Goal: Task Accomplishment & Management: Manage account settings

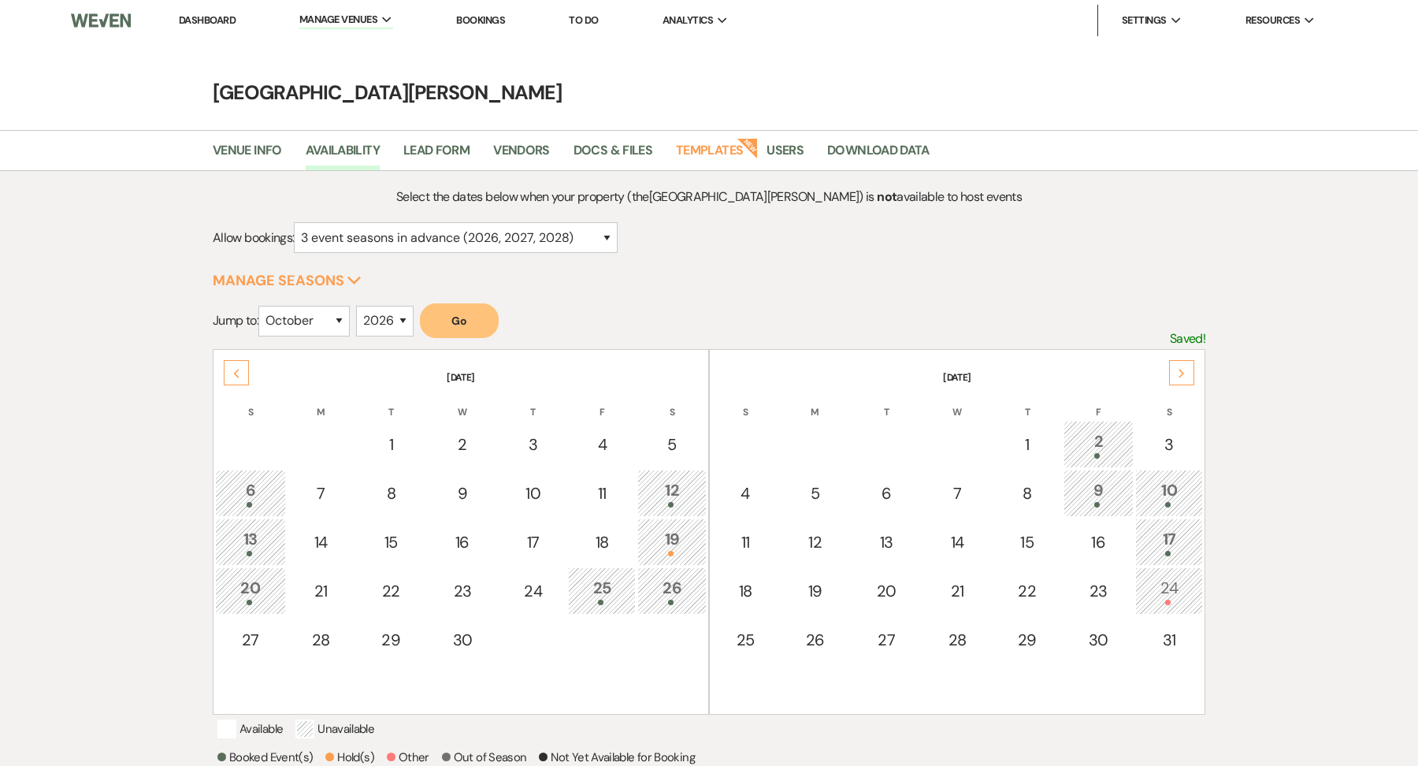
select select "3"
select select "10"
select select "2026"
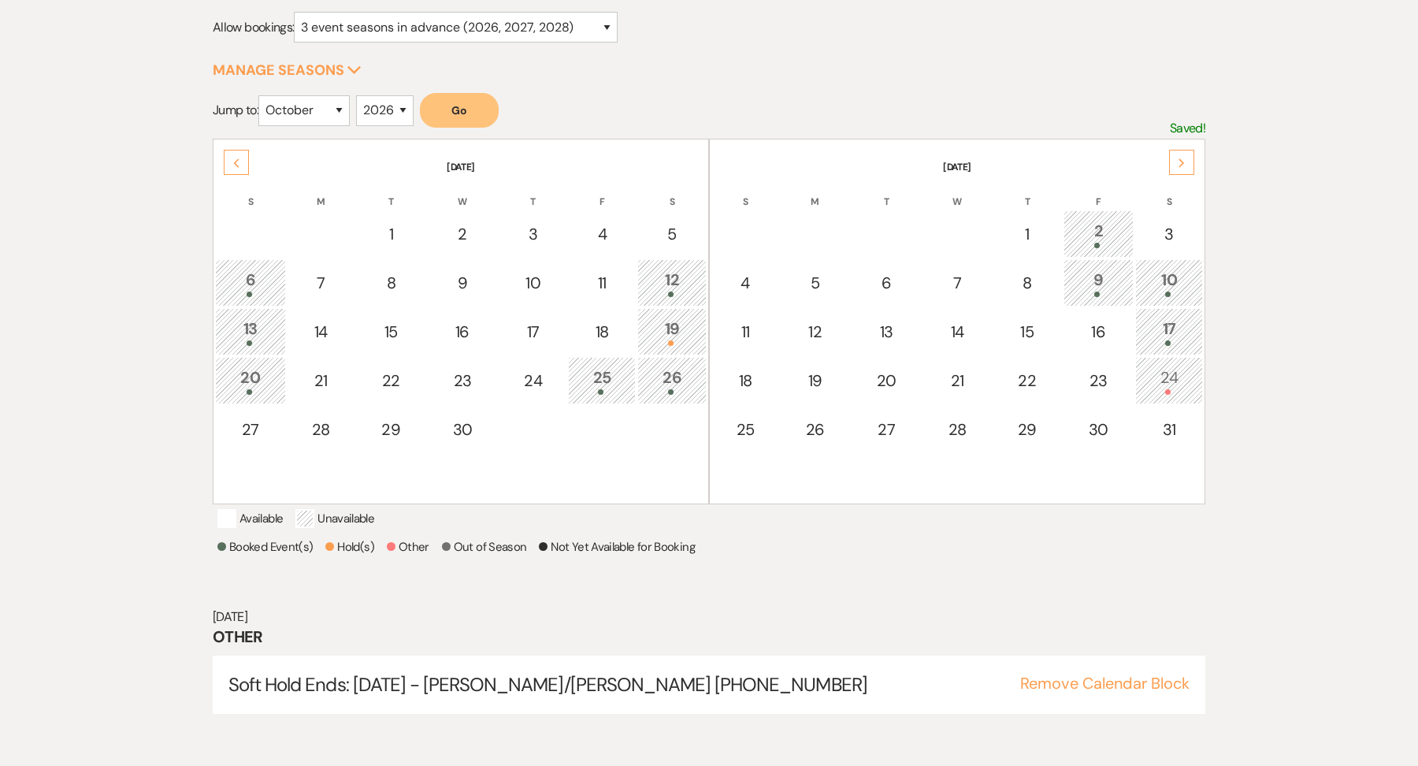
scroll to position [210, 0]
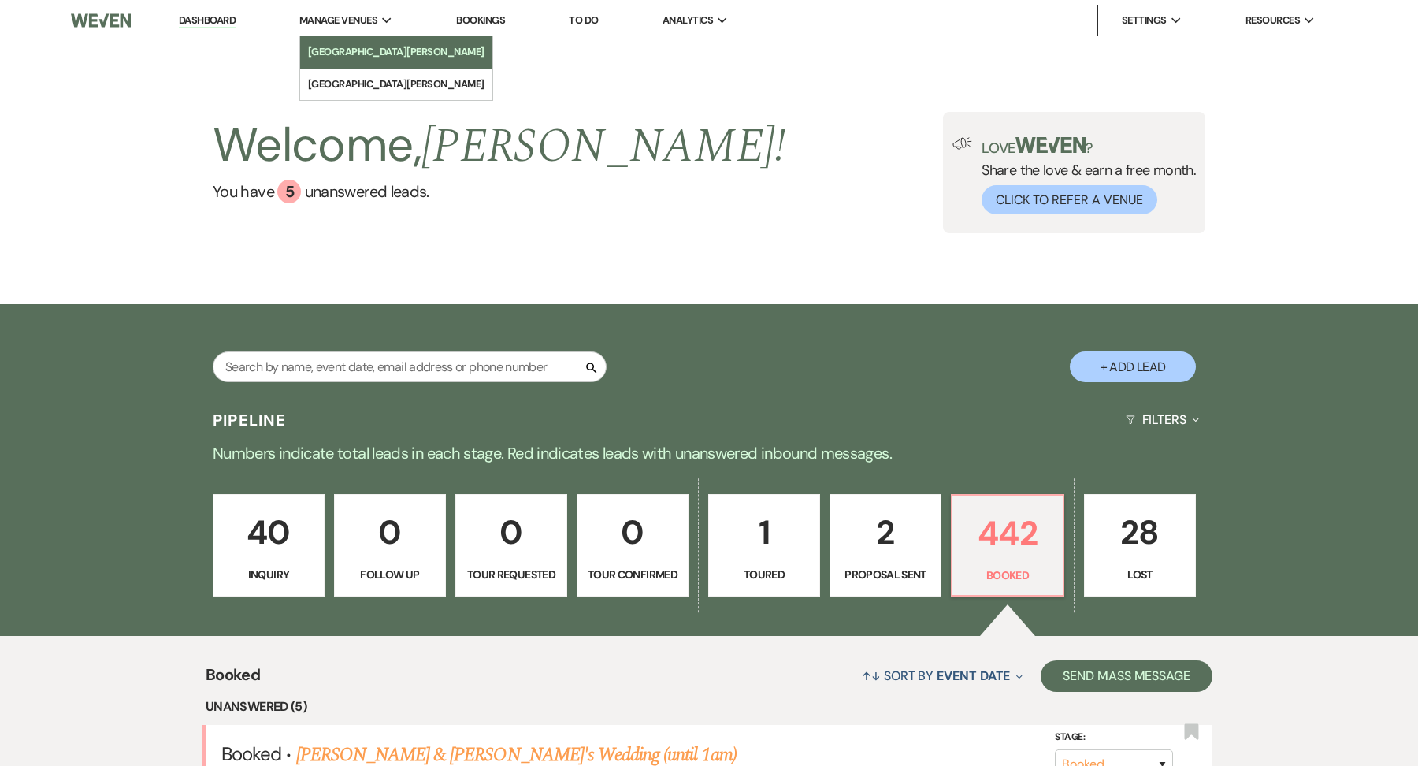
click at [359, 54] on li "[GEOGRAPHIC_DATA][PERSON_NAME]" at bounding box center [396, 52] width 177 height 16
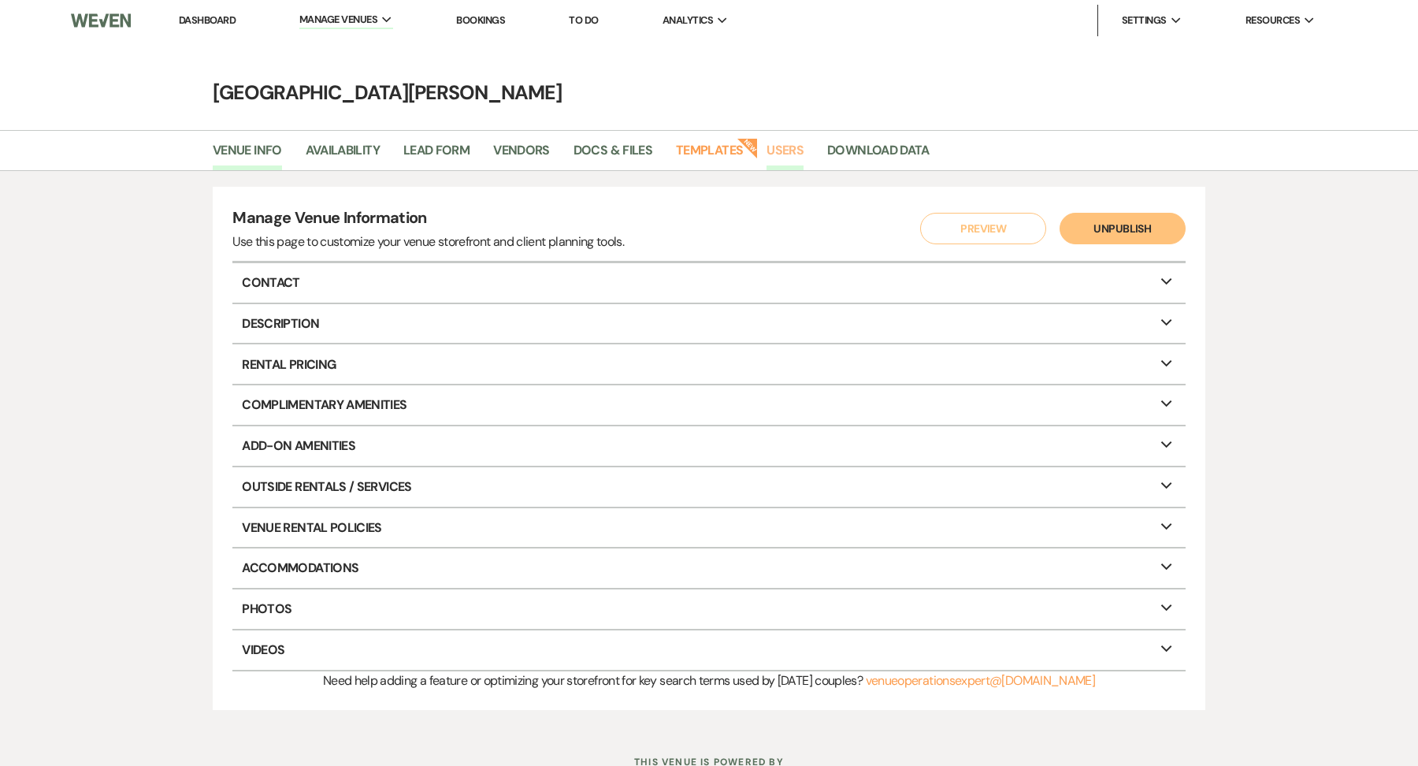
click at [787, 152] on link "Users" at bounding box center [785, 155] width 37 height 30
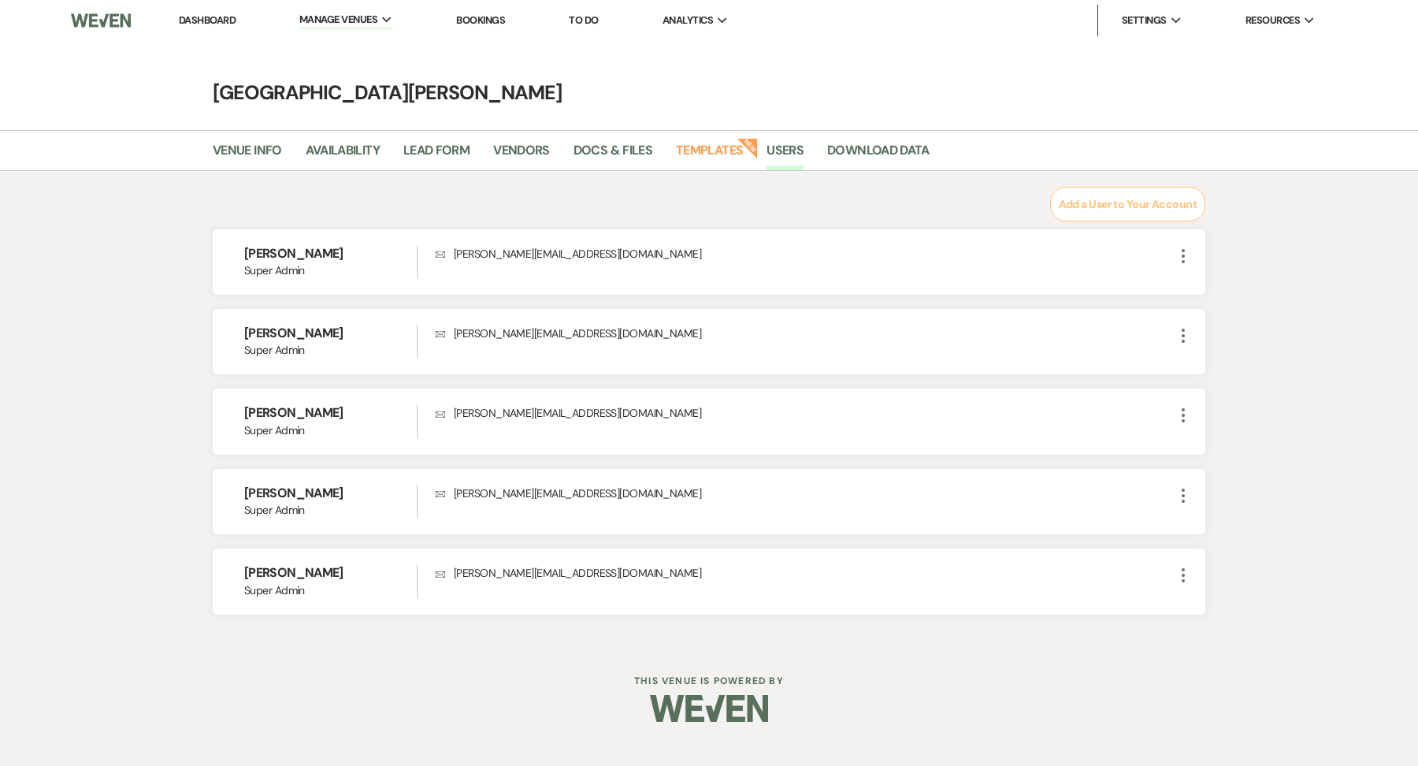
click at [1132, 210] on button "Add a User to Your Account" at bounding box center [1127, 204] width 155 height 35
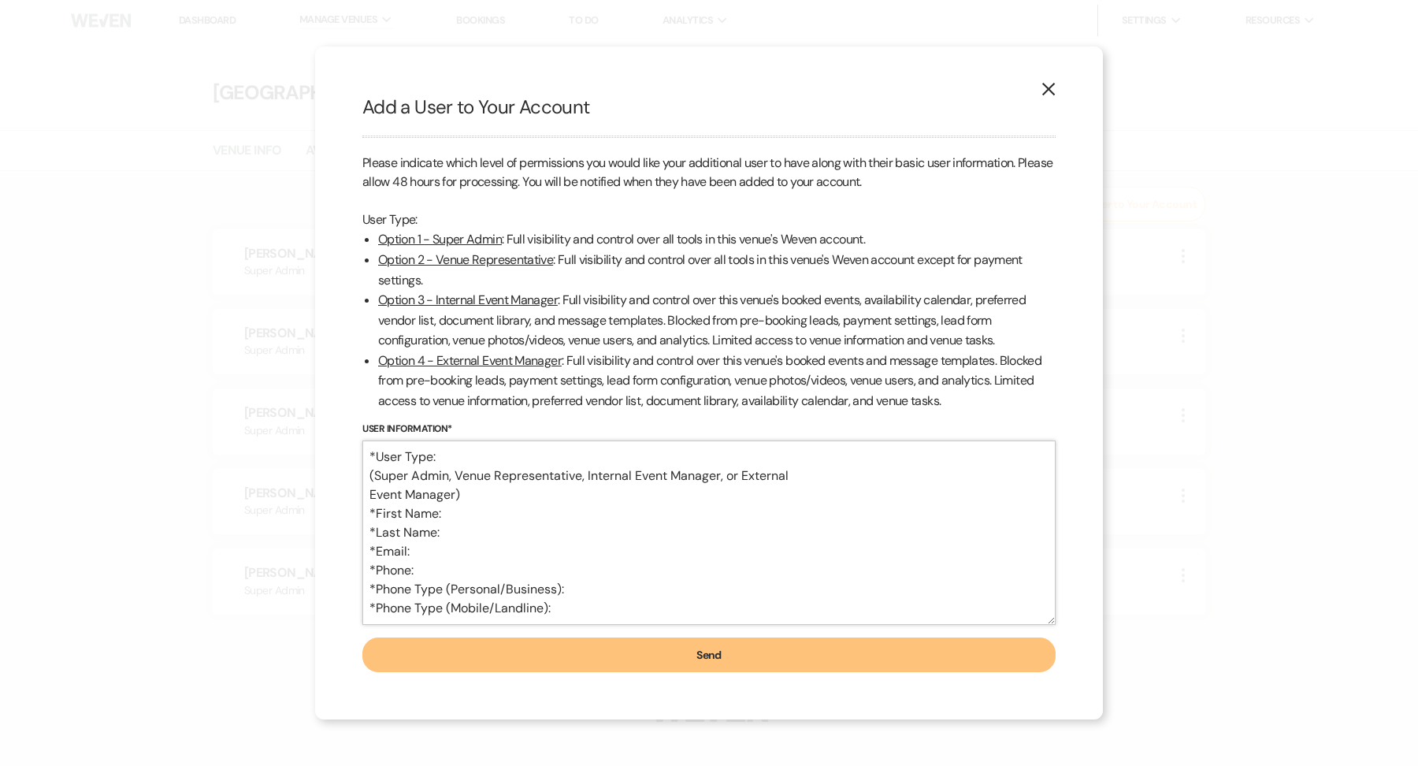
click at [482, 444] on textarea "*User Type: (Super Admin, Venue Representative, Internal Event Manager, or Exte…" at bounding box center [709, 533] width 693 height 184
click at [473, 452] on textarea "*User Type: (Super Admin, Venue Representative, Internal Event Manager, or Exte…" at bounding box center [709, 533] width 693 height 184
click at [445, 516] on textarea "*User Type: (Super Admin, Venue Representative, Internal Event Manager, or Exte…" at bounding box center [709, 533] width 693 height 184
click at [464, 536] on textarea "*User Type: (Super Admin, Venue Representative, Internal Event Manager, or Exte…" at bounding box center [709, 533] width 693 height 184
click at [425, 556] on textarea "*User Type: (Super Admin, Venue Representative, Internal Event Manager, or Exte…" at bounding box center [709, 533] width 693 height 184
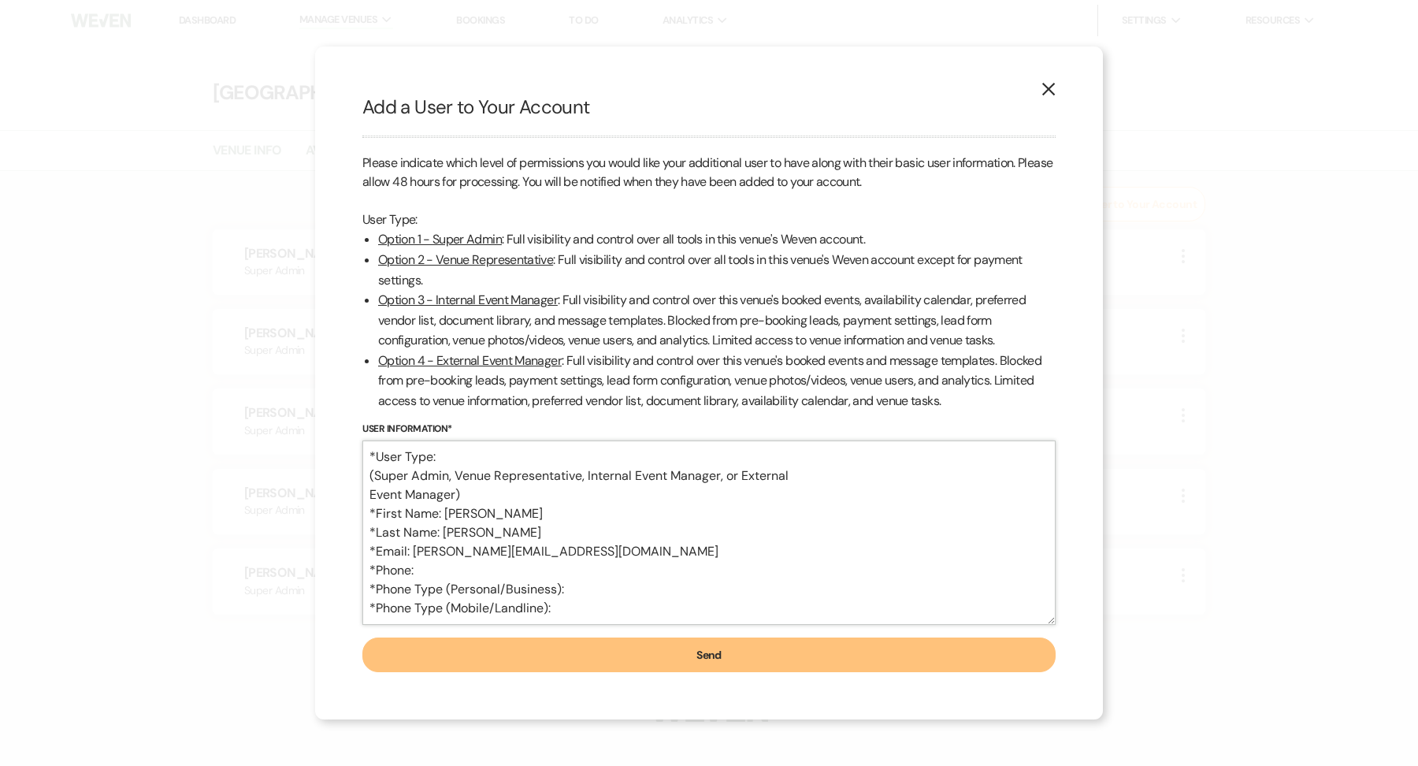
click at [441, 560] on textarea "*User Type: (Super Admin, Venue Representative, Internal Event Manager, or Exte…" at bounding box center [709, 533] width 693 height 184
click at [430, 570] on textarea "*User Type: (Super Admin, Venue Representative, Internal Event Manager, or Exte…" at bounding box center [709, 533] width 693 height 184
click at [585, 589] on textarea "*User Type: (Super Admin, Venue Representative, Internal Event Manager, or Exte…" at bounding box center [709, 533] width 693 height 184
click at [563, 606] on textarea "*User Type: (Super Admin, Venue Representative, Internal Event Manager, or Exte…" at bounding box center [709, 533] width 693 height 184
click at [479, 457] on textarea "*User Type: (Super Admin, Venue Representative, Internal Event Manager, or Exte…" at bounding box center [709, 533] width 693 height 184
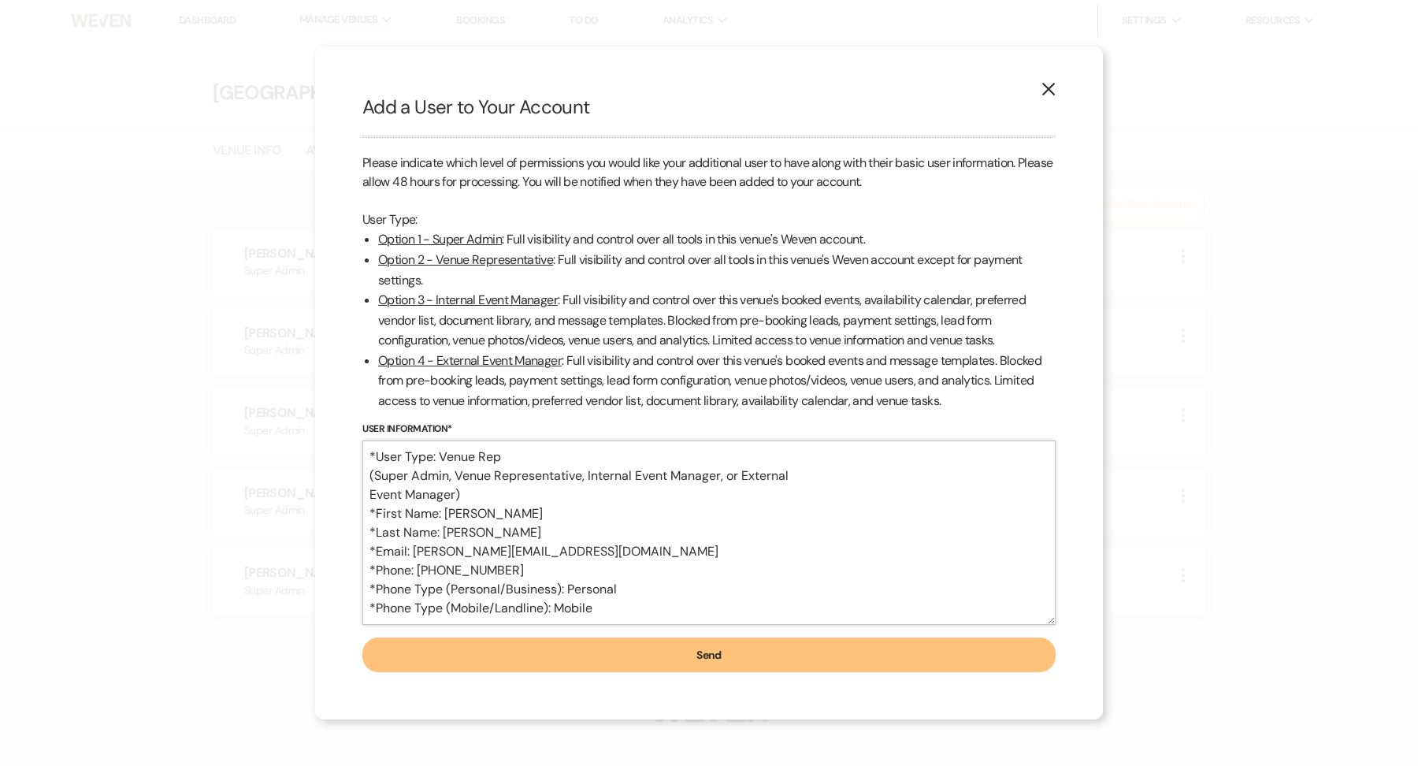
type textarea "*User Type: Venue Rep (Super Admin, Venue Representative, Internal Event Manage…"
click at [578, 670] on button "Send" at bounding box center [709, 655] width 693 height 35
